Goal: Task Accomplishment & Management: Complete application form

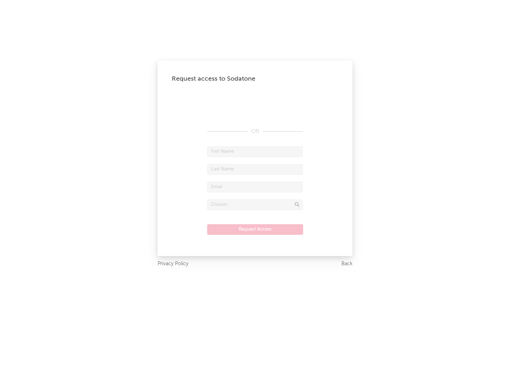
click at [255, 151] on input "text" at bounding box center [255, 152] width 96 height 11
type input "[PERSON_NAME]"
click at [255, 169] on input "text" at bounding box center [255, 169] width 96 height 11
type input "[PERSON_NAME]"
click at [255, 187] on input "text" at bounding box center [255, 187] width 96 height 11
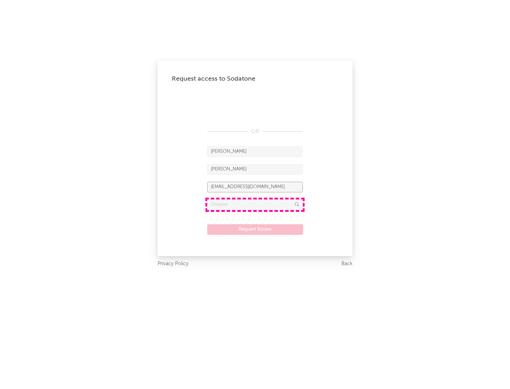
type input "[EMAIL_ADDRESS][DOMAIN_NAME]"
click at [255, 205] on input "text" at bounding box center [255, 205] width 96 height 11
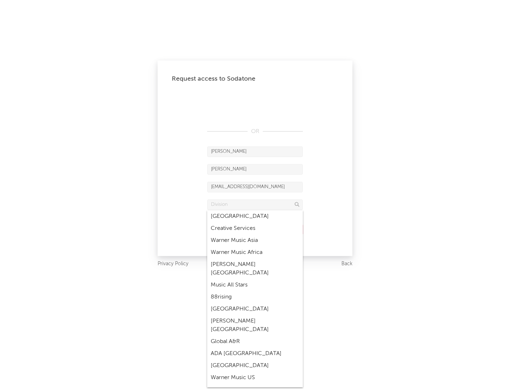
click at [255, 279] on div "Music All Stars" at bounding box center [255, 285] width 96 height 12
type input "Music All Stars"
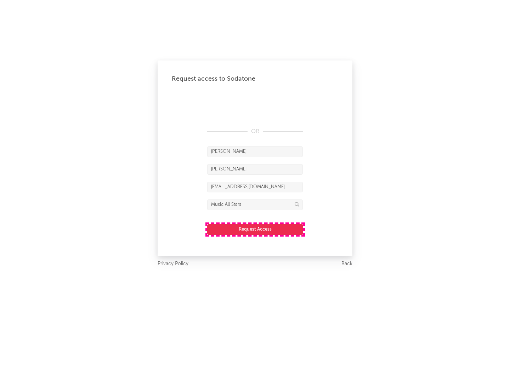
click at [255, 229] on button "Request Access" at bounding box center [255, 229] width 96 height 11
